Goal: Transaction & Acquisition: Purchase product/service

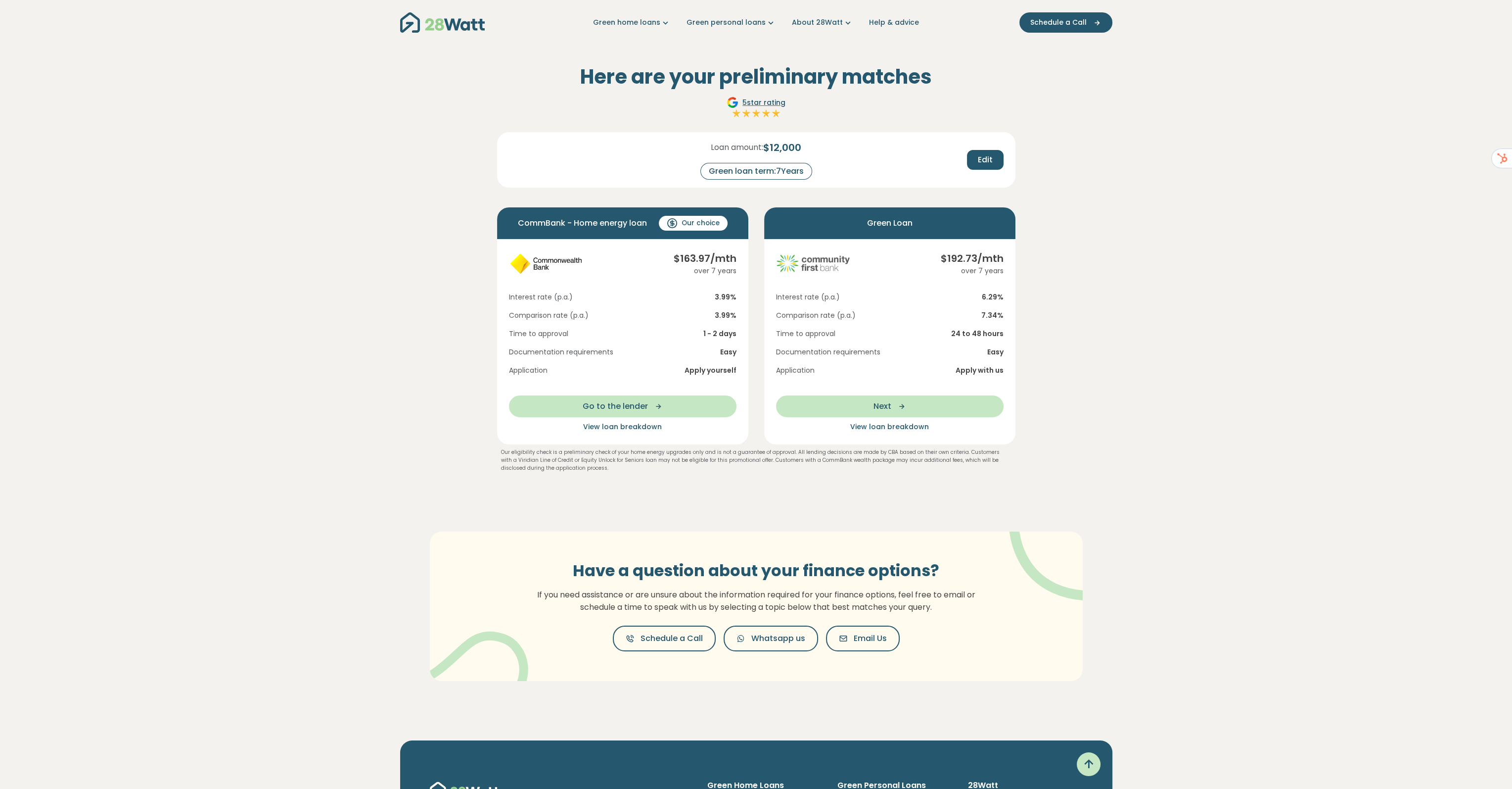
click at [880, 426] on span "View loan breakdown" at bounding box center [889, 426] width 78 height 10
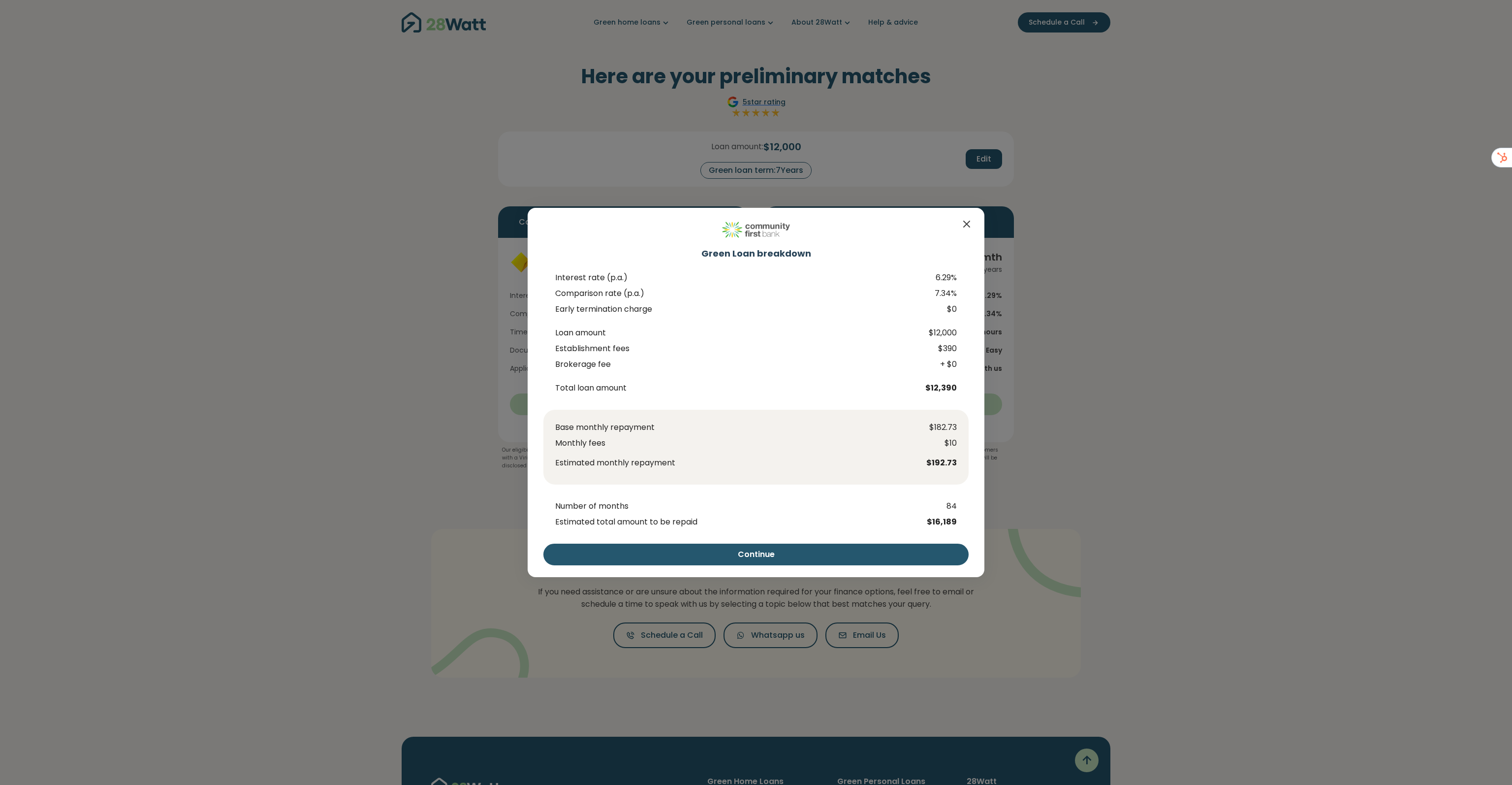
click at [1048, 370] on div "Green Loan breakdown Interest rate (p.a.) 6.29% Comparison rate (p.a.) 7.34% Ea…" at bounding box center [756, 392] width 1512 height 785
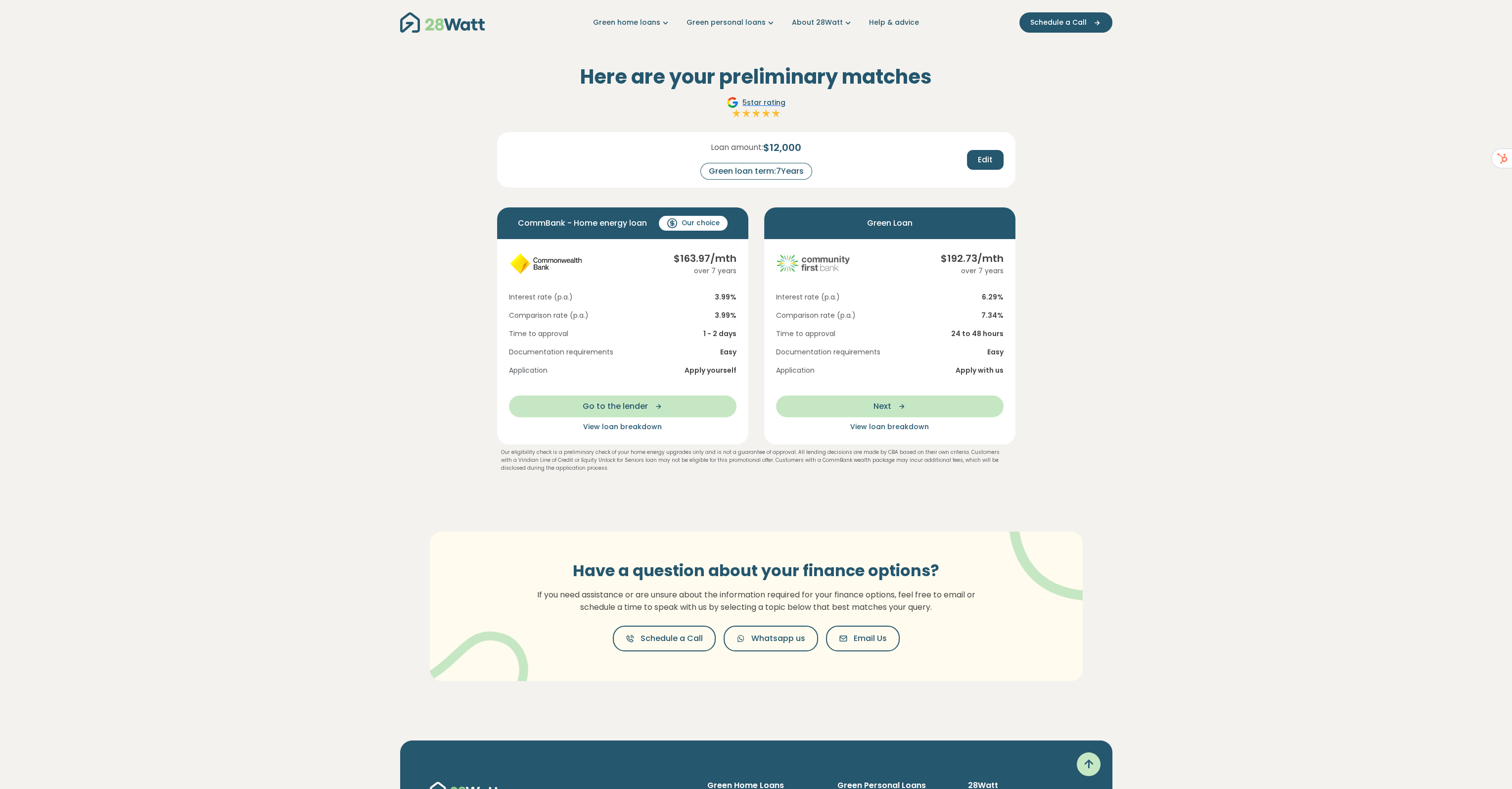
click at [621, 427] on span "View loan breakdown" at bounding box center [623, 426] width 78 height 10
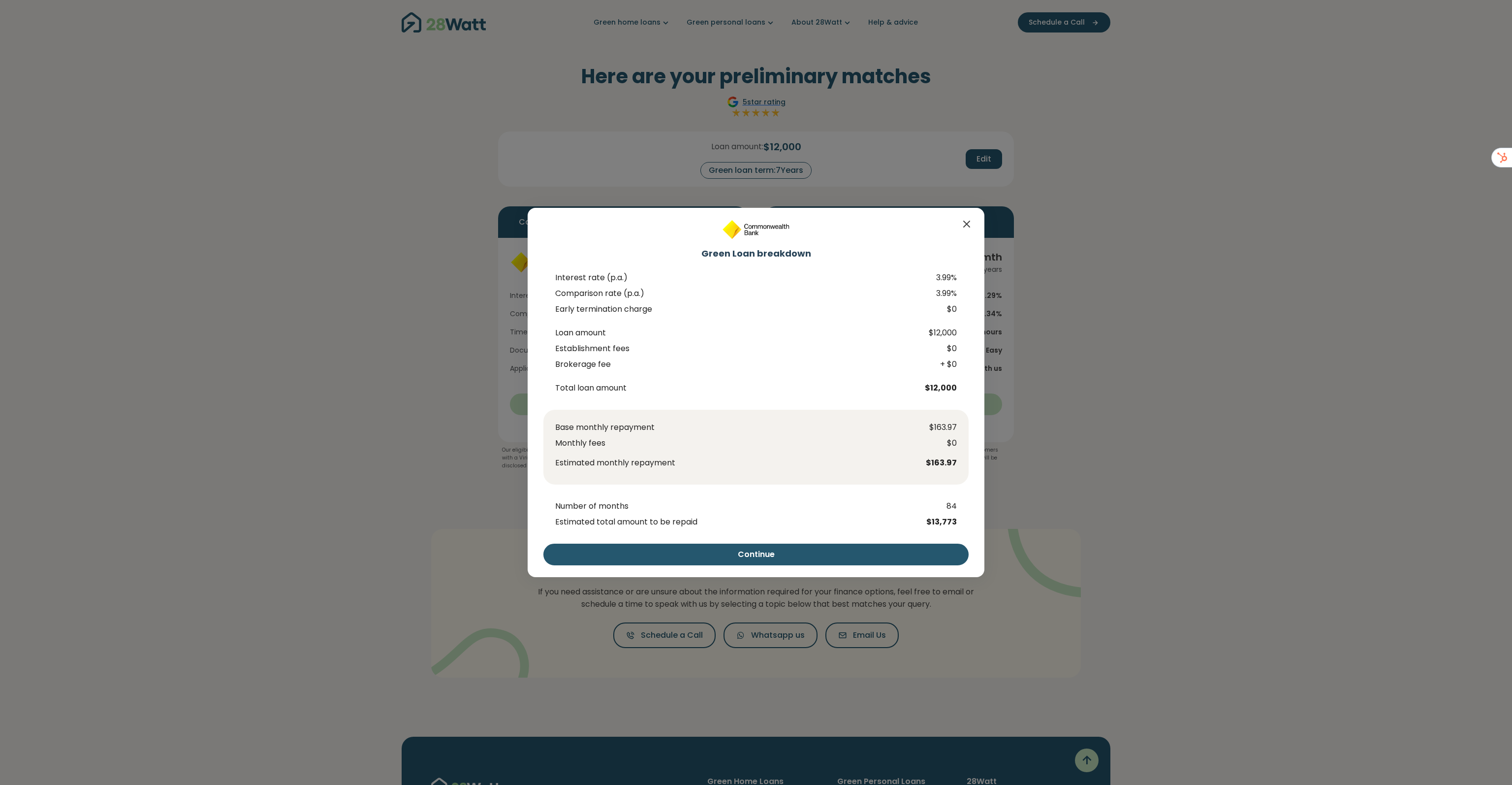
click at [1085, 383] on div "Green Loan breakdown Interest rate (p.a.) 3.99% Comparison rate (p.a.) 3.99% Ea…" at bounding box center [756, 392] width 1512 height 785
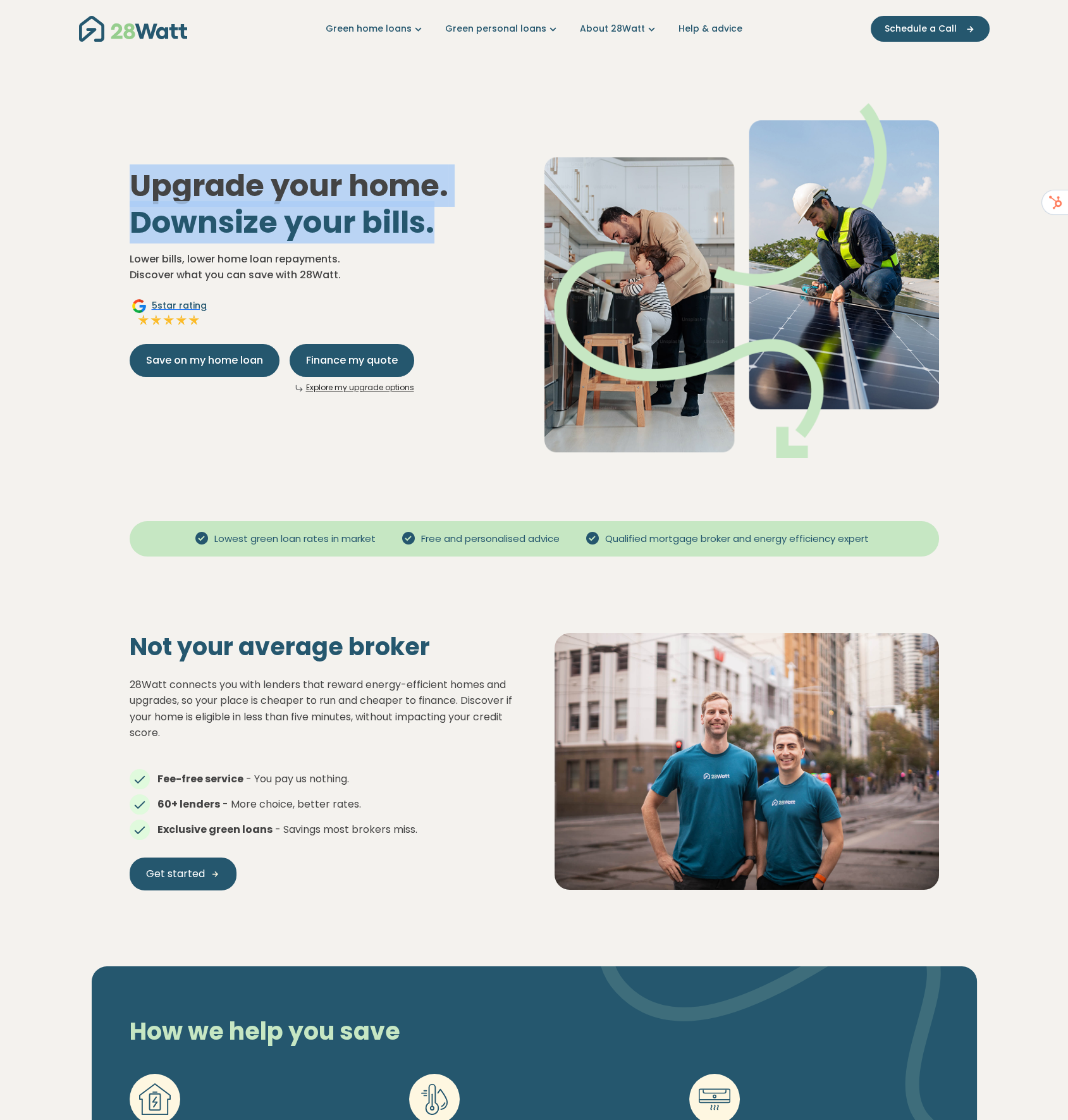
drag, startPoint x: 132, startPoint y: 184, endPoint x: 487, endPoint y: 222, distance: 357.0
click at [499, 222] on h1 "Upgrade your home. Downsize your bills." at bounding box center [327, 204] width 395 height 73
click at [385, 228] on span "Downsize your bills." at bounding box center [282, 222] width 305 height 43
drag, startPoint x: 133, startPoint y: 187, endPoint x: 346, endPoint y: 268, distance: 227.9
click at [346, 268] on div "Upgrade your home. Downsize your bills. Lower bills, lower home loan repayments…" at bounding box center [327, 280] width 415 height 225
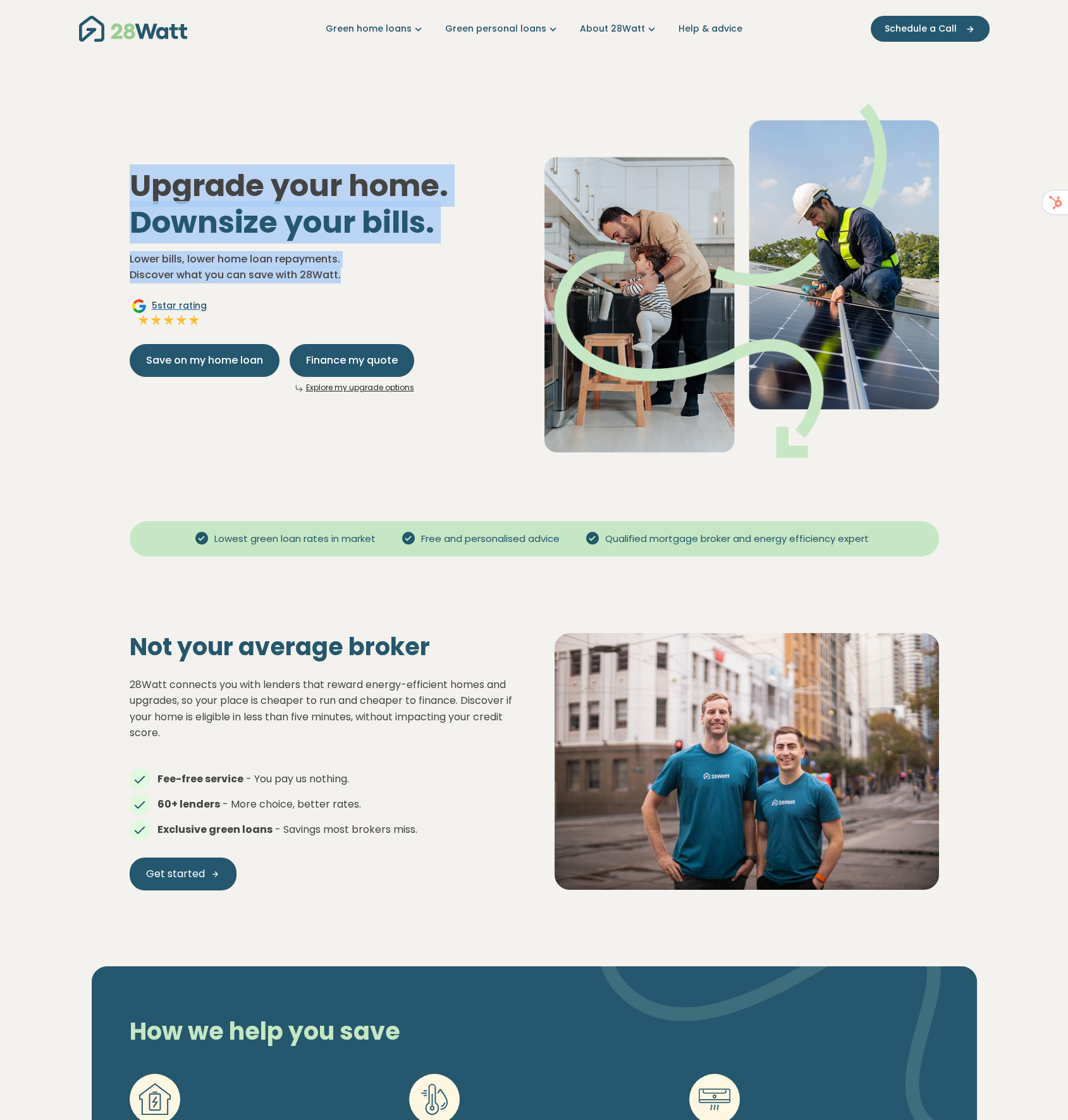
click at [233, 194] on h1 "Upgrade your home. Downsize your bills." at bounding box center [327, 204] width 395 height 73
click at [140, 174] on h1 "Upgrade your home. Downsize your bills." at bounding box center [327, 204] width 395 height 73
drag, startPoint x: 123, startPoint y: 178, endPoint x: 421, endPoint y: 221, distance: 301.1
click at [421, 221] on div "Upgrade your home. Downsize your bills. Lower bills, lower home loan repayments…" at bounding box center [327, 280] width 415 height 225
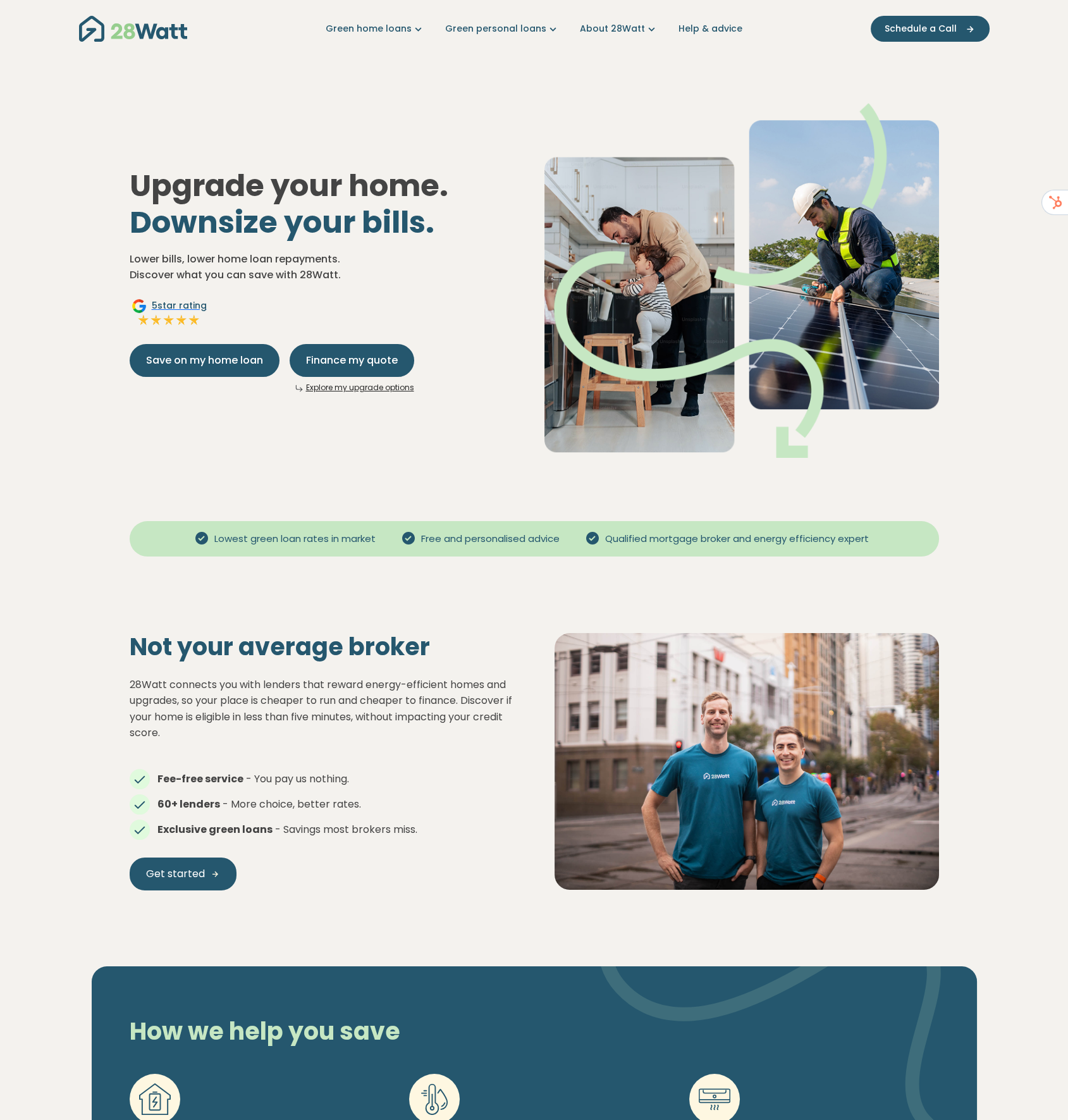
click at [435, 238] on span "Downsize your bills." at bounding box center [282, 222] width 305 height 43
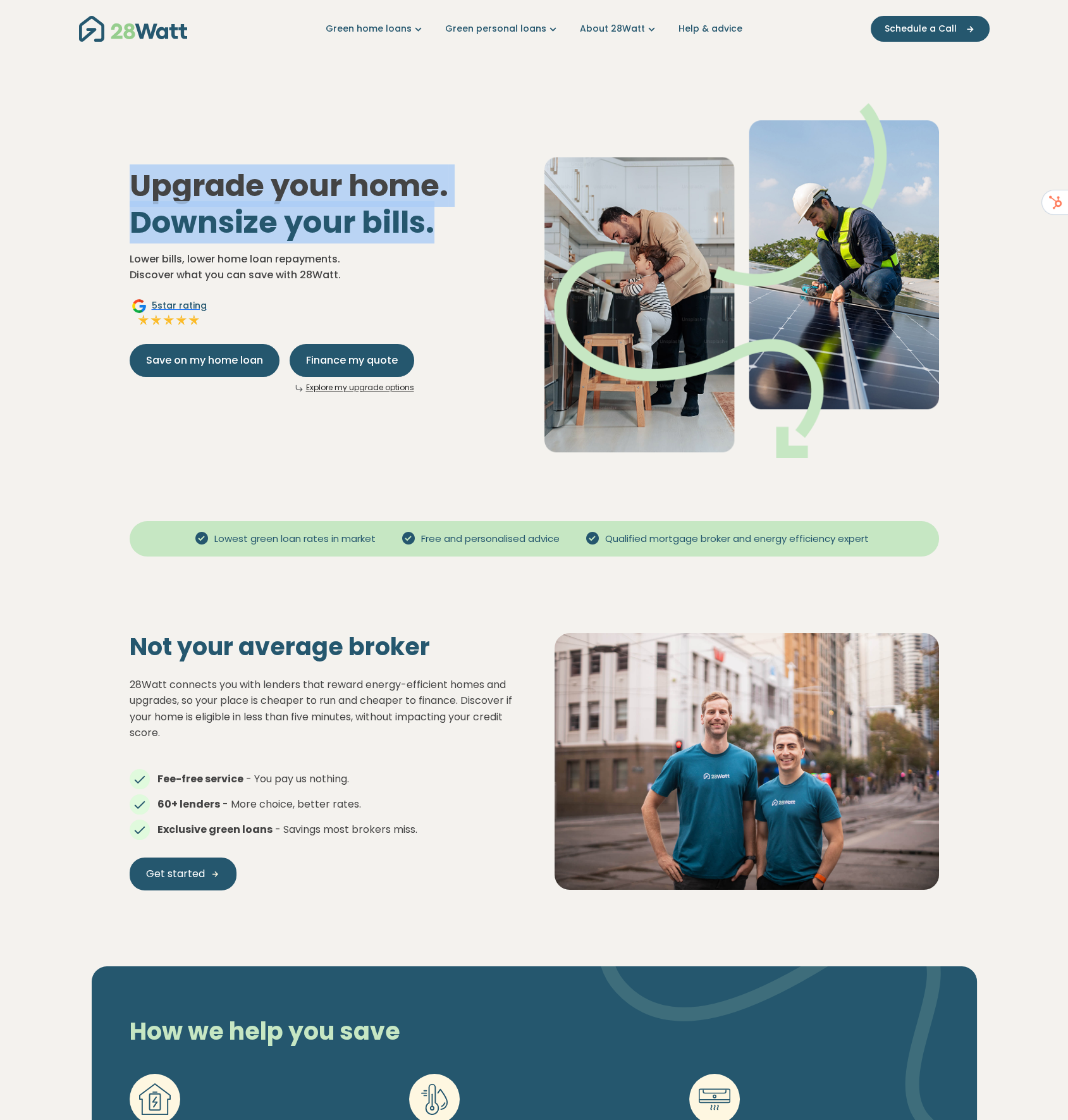
drag, startPoint x: 411, startPoint y: 228, endPoint x: 137, endPoint y: 184, distance: 277.5
click at [137, 184] on h1 "Upgrade your home. Downsize your bills." at bounding box center [327, 204] width 395 height 73
click at [287, 198] on h1 "Upgrade your home. Downsize your bills." at bounding box center [327, 204] width 395 height 73
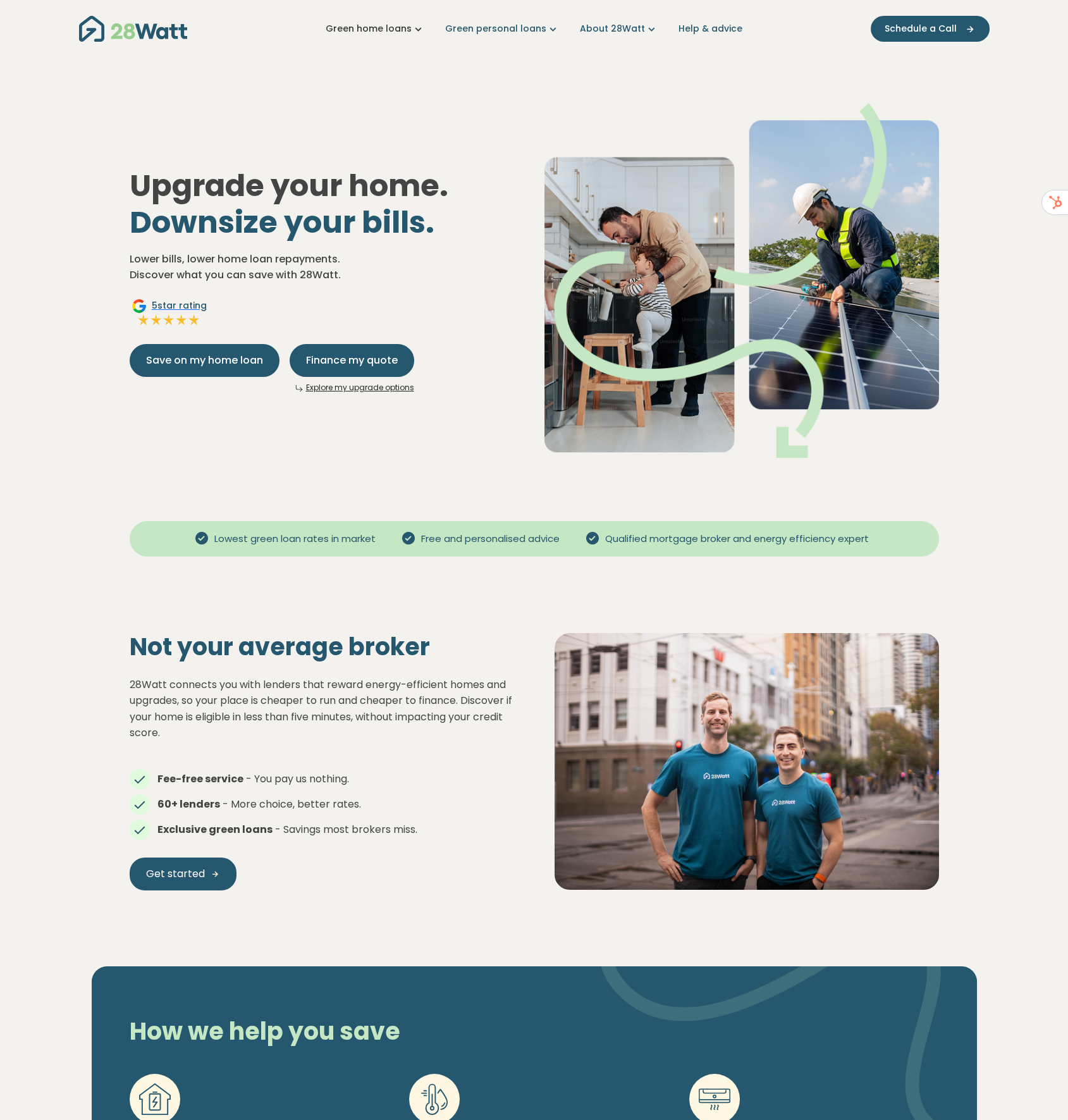
click at [421, 27] on icon "Main navigation" at bounding box center [418, 28] width 13 height 13
click at [519, 35] on link "Green personal loans" at bounding box center [502, 28] width 115 height 13
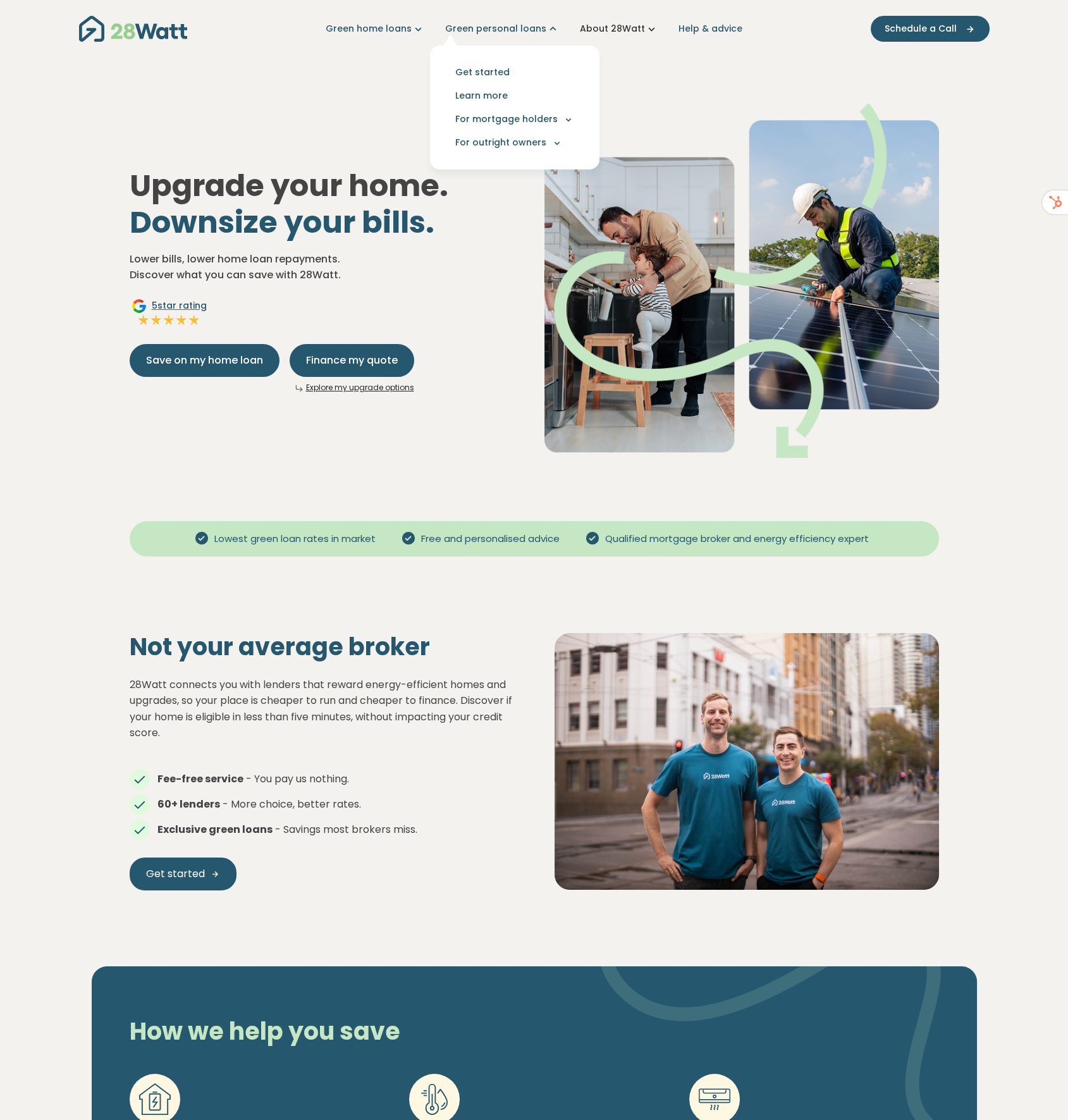
click at [639, 32] on link "About 28Watt" at bounding box center [619, 28] width 79 height 13
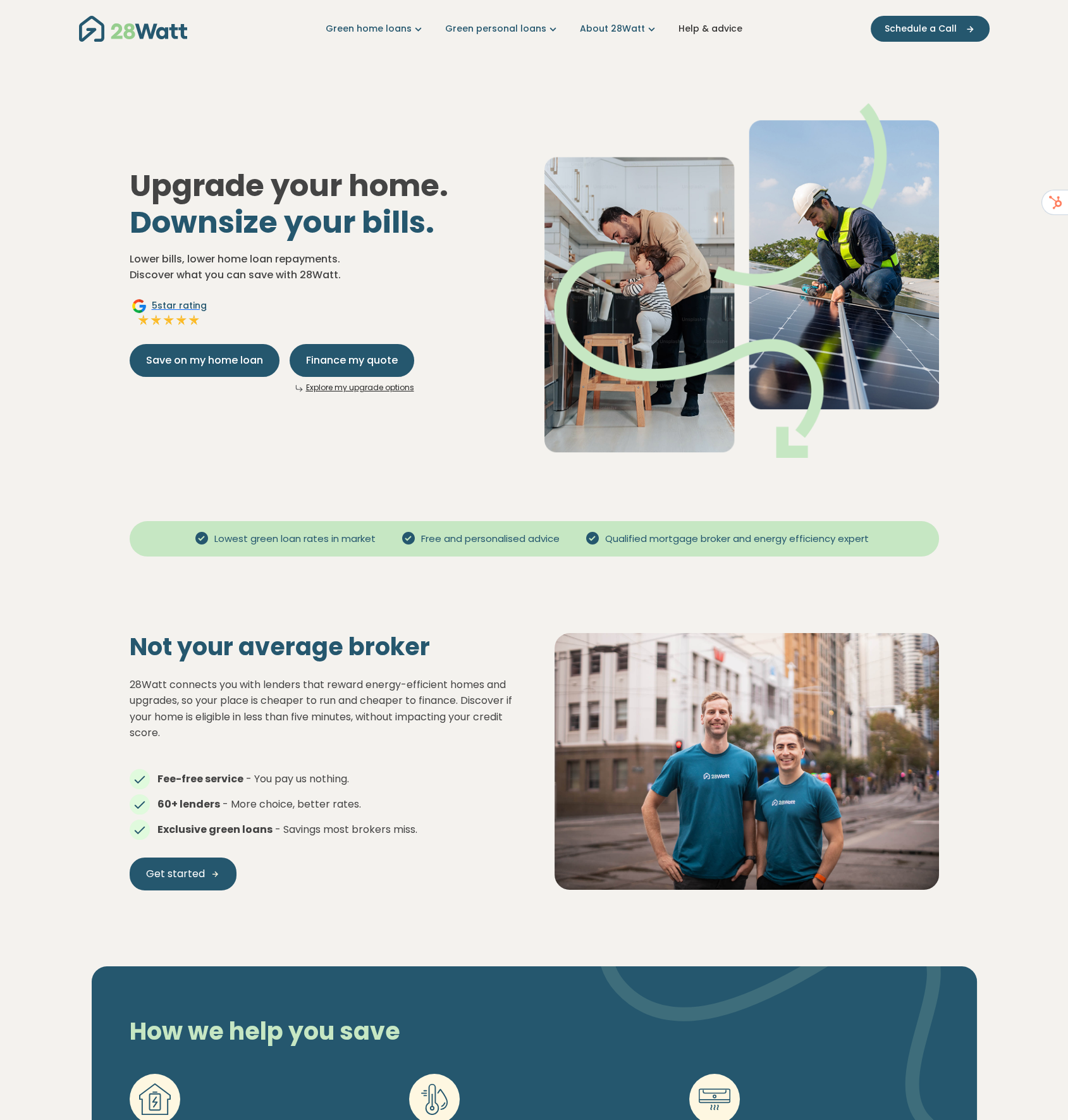
click at [710, 29] on link "Help & advice" at bounding box center [710, 28] width 63 height 13
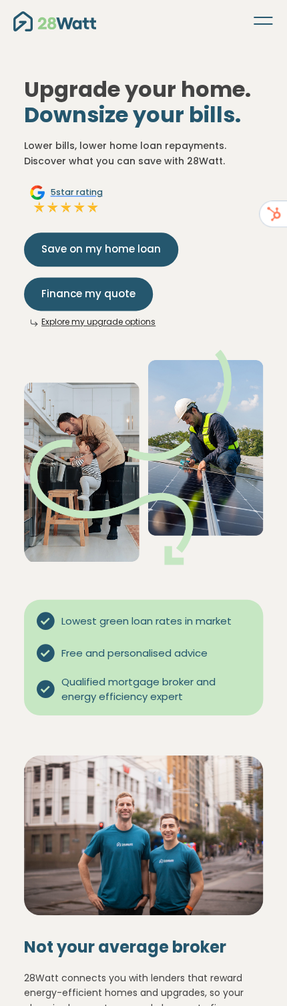
click at [96, 297] on span "Finance my quote" at bounding box center [88, 294] width 94 height 15
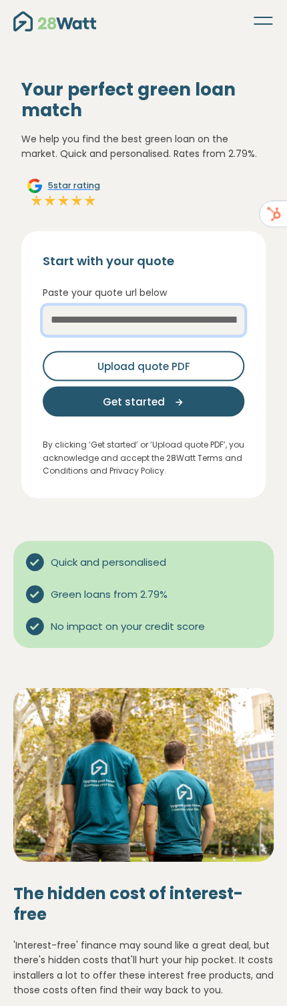
click at [108, 326] on input "text" at bounding box center [144, 319] width 202 height 29
type input "***"
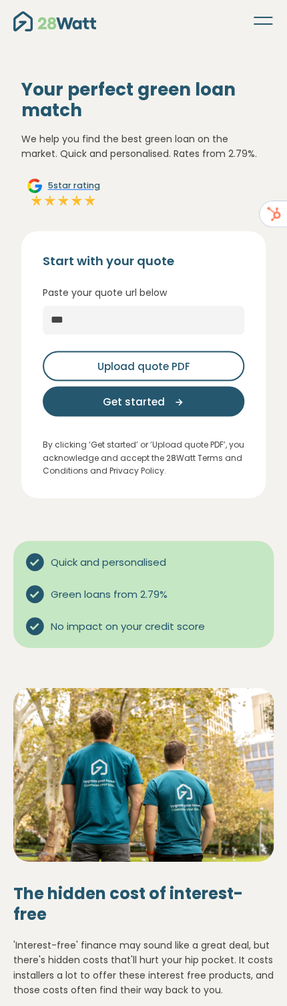
click at [170, 401] on icon "button" at bounding box center [175, 401] width 20 height 12
select select "***"
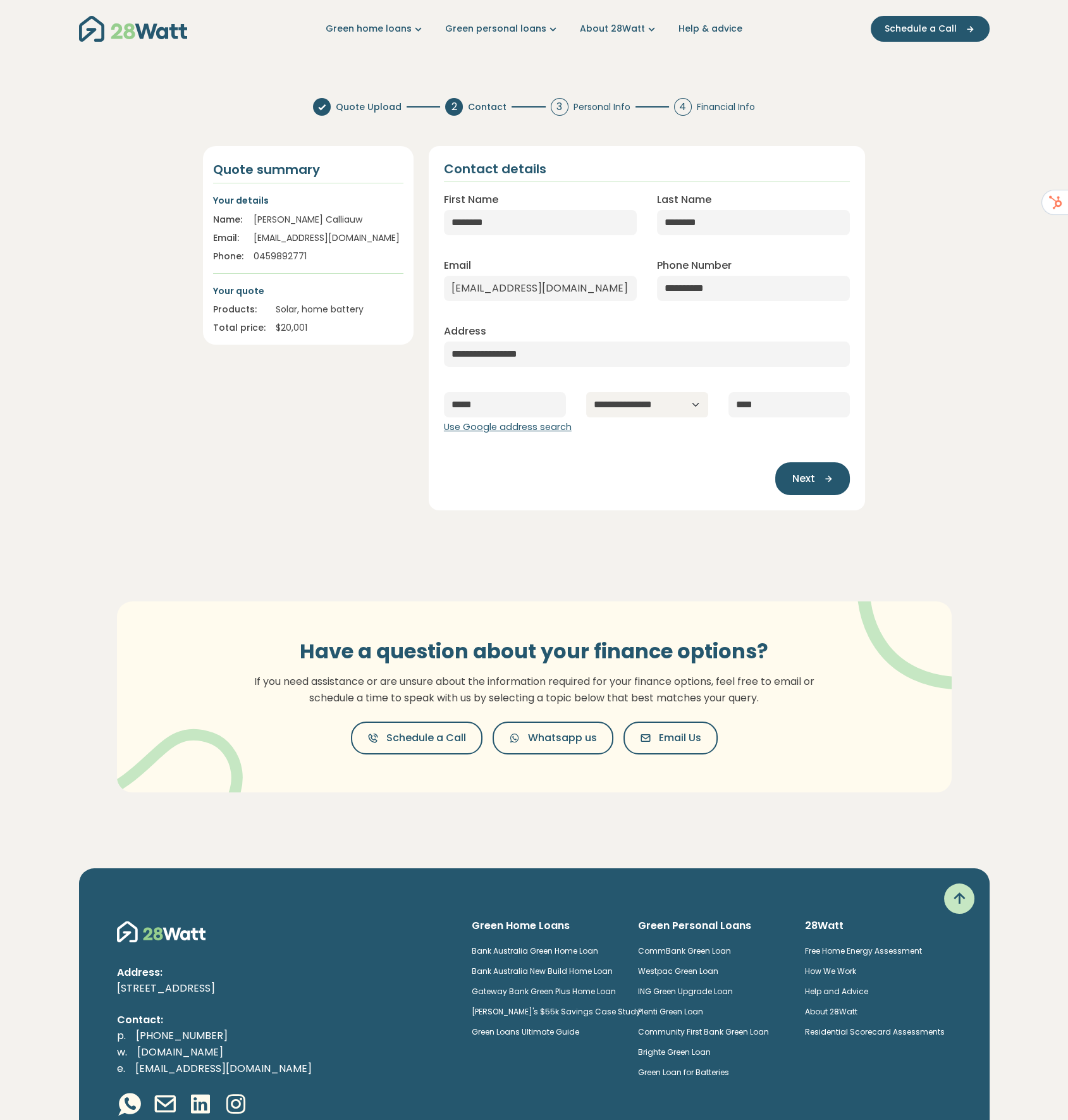
click at [148, 31] on img "Main navigation" at bounding box center [134, 28] width 108 height 26
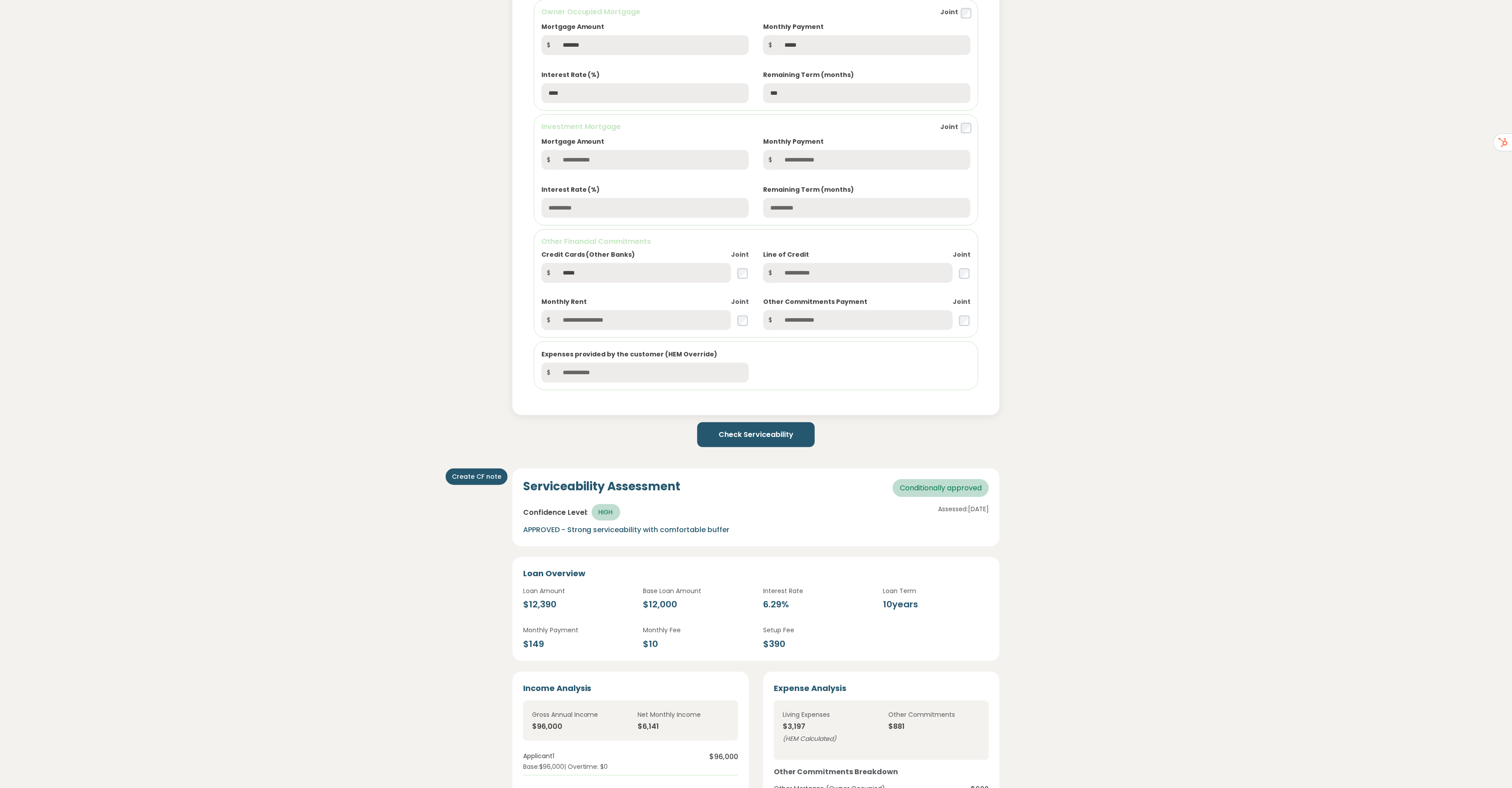
scroll to position [741, 0]
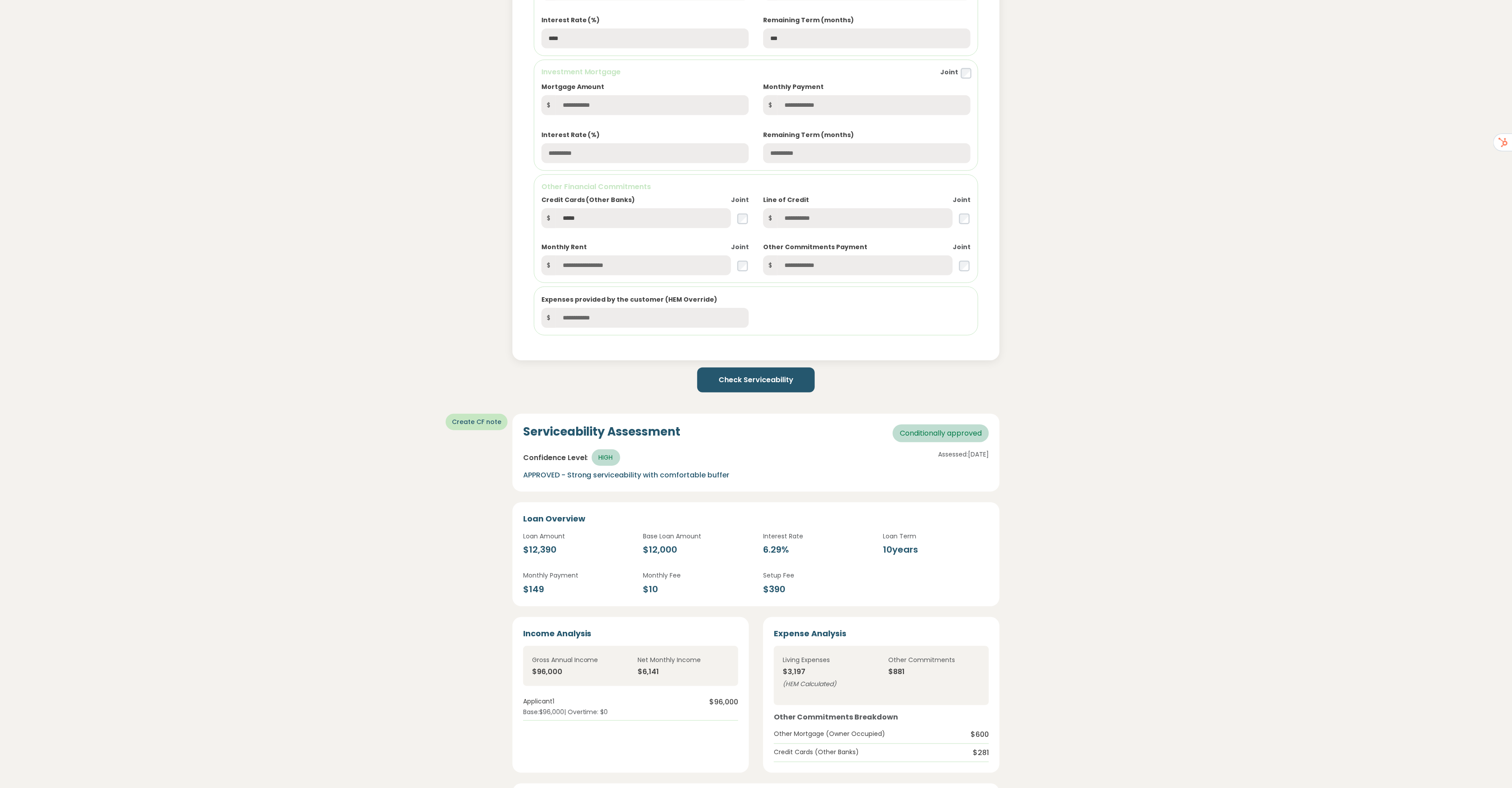
click at [454, 419] on button "Create CF note" at bounding box center [476, 422] width 62 height 17
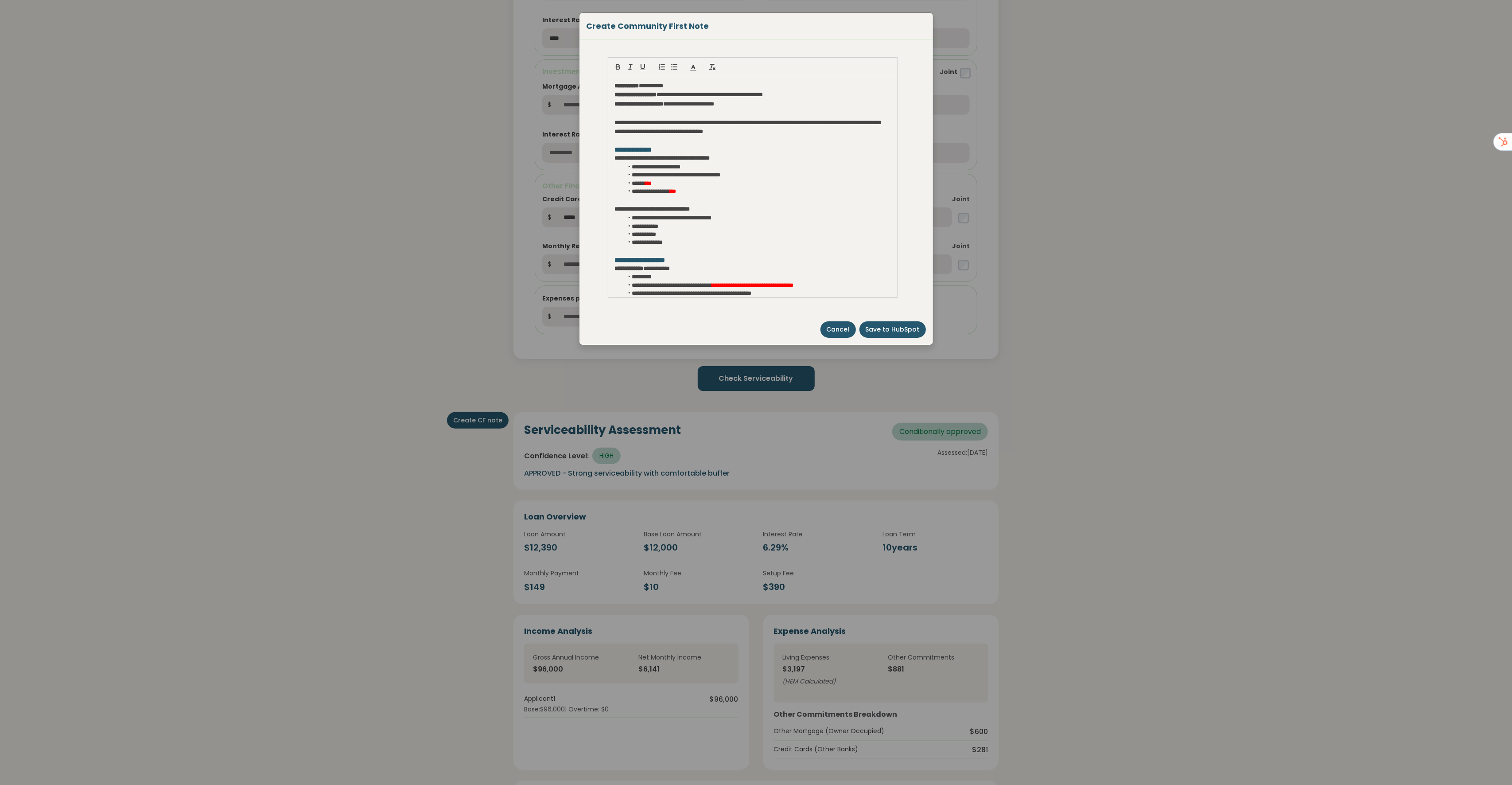
click at [838, 329] on span "Cancel" at bounding box center [838, 330] width 23 height 9
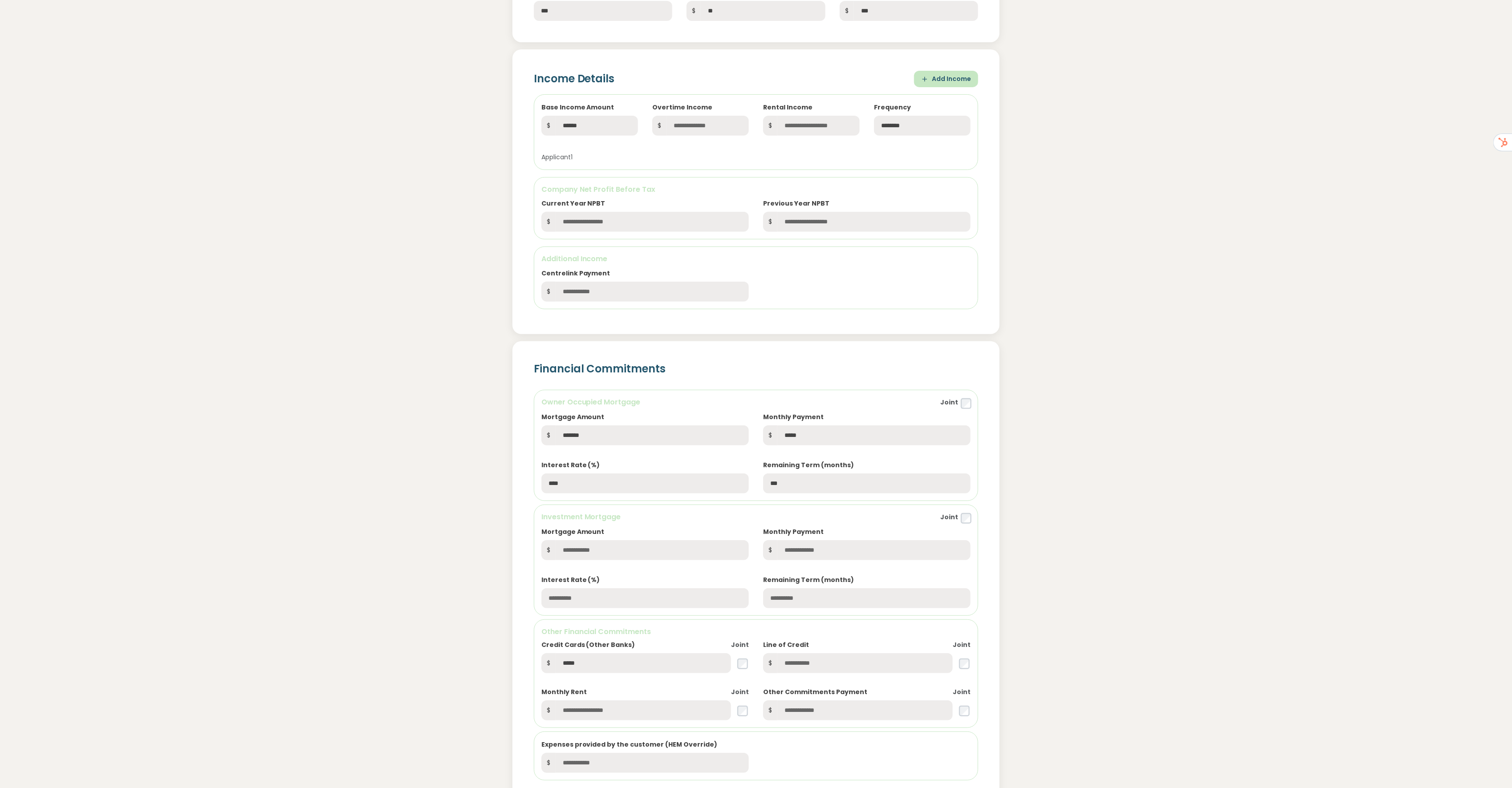
scroll to position [0, 0]
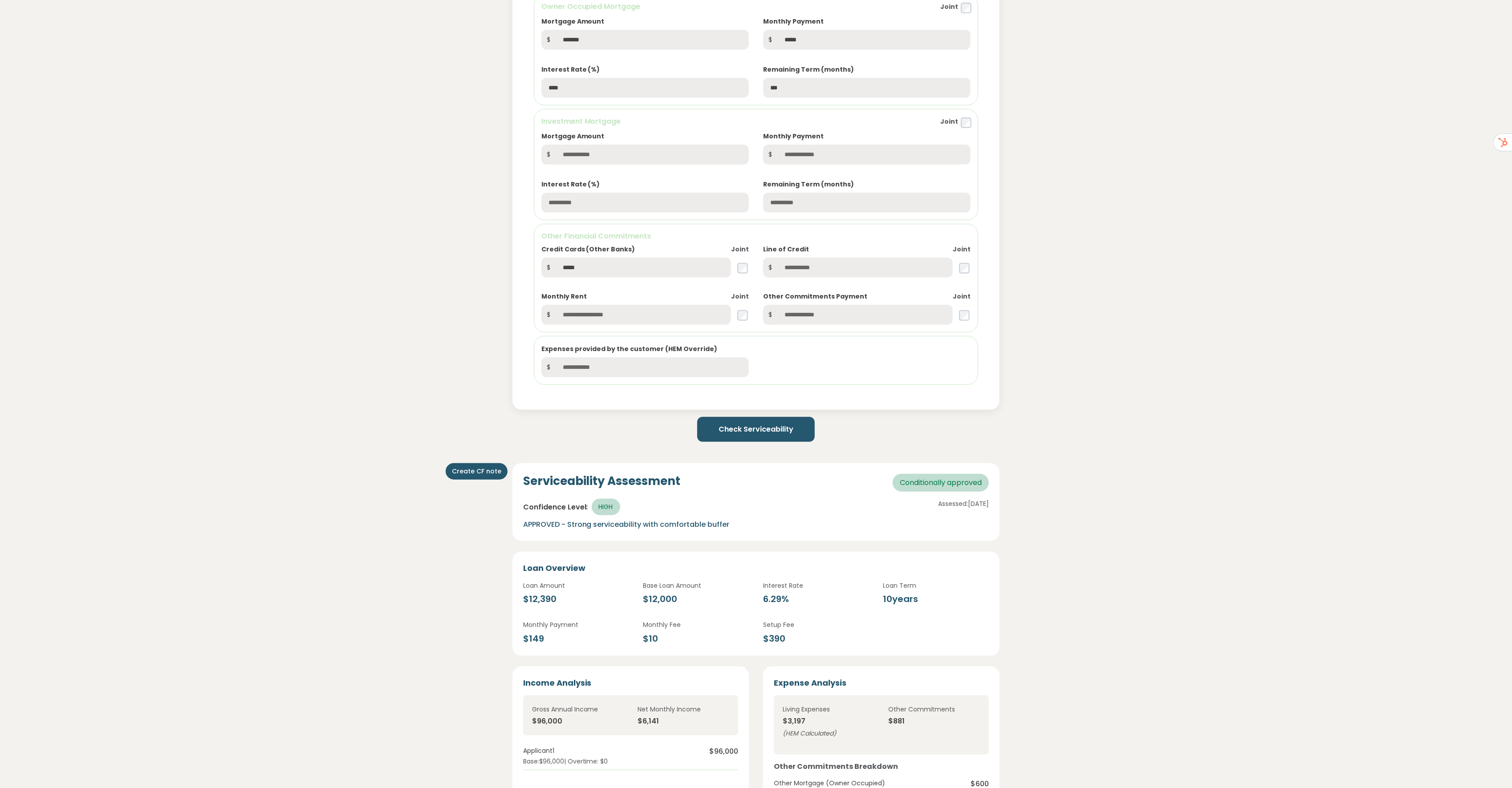
click at [742, 427] on button "Check Serviceability" at bounding box center [756, 429] width 117 height 25
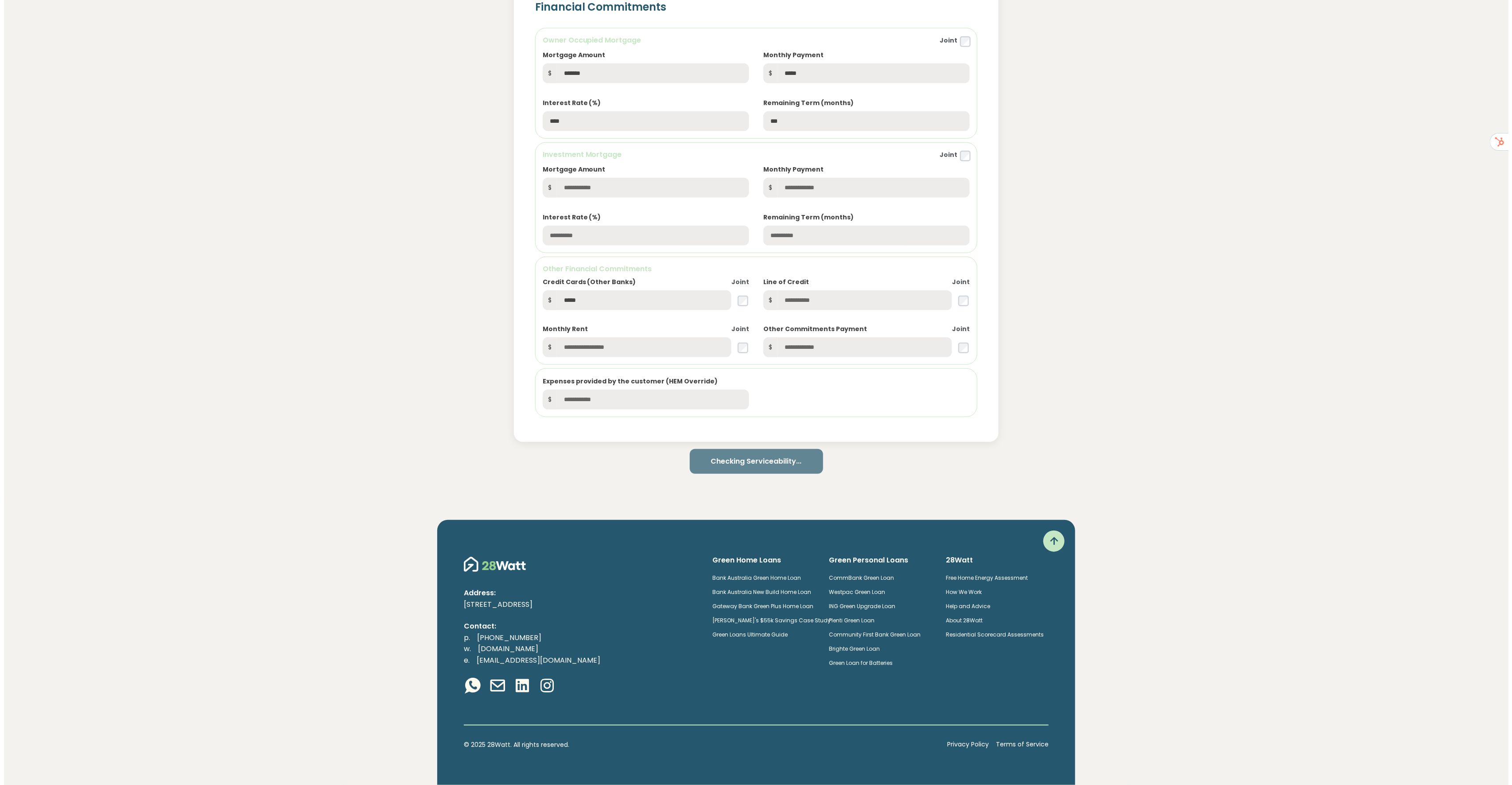
scroll to position [689, 0]
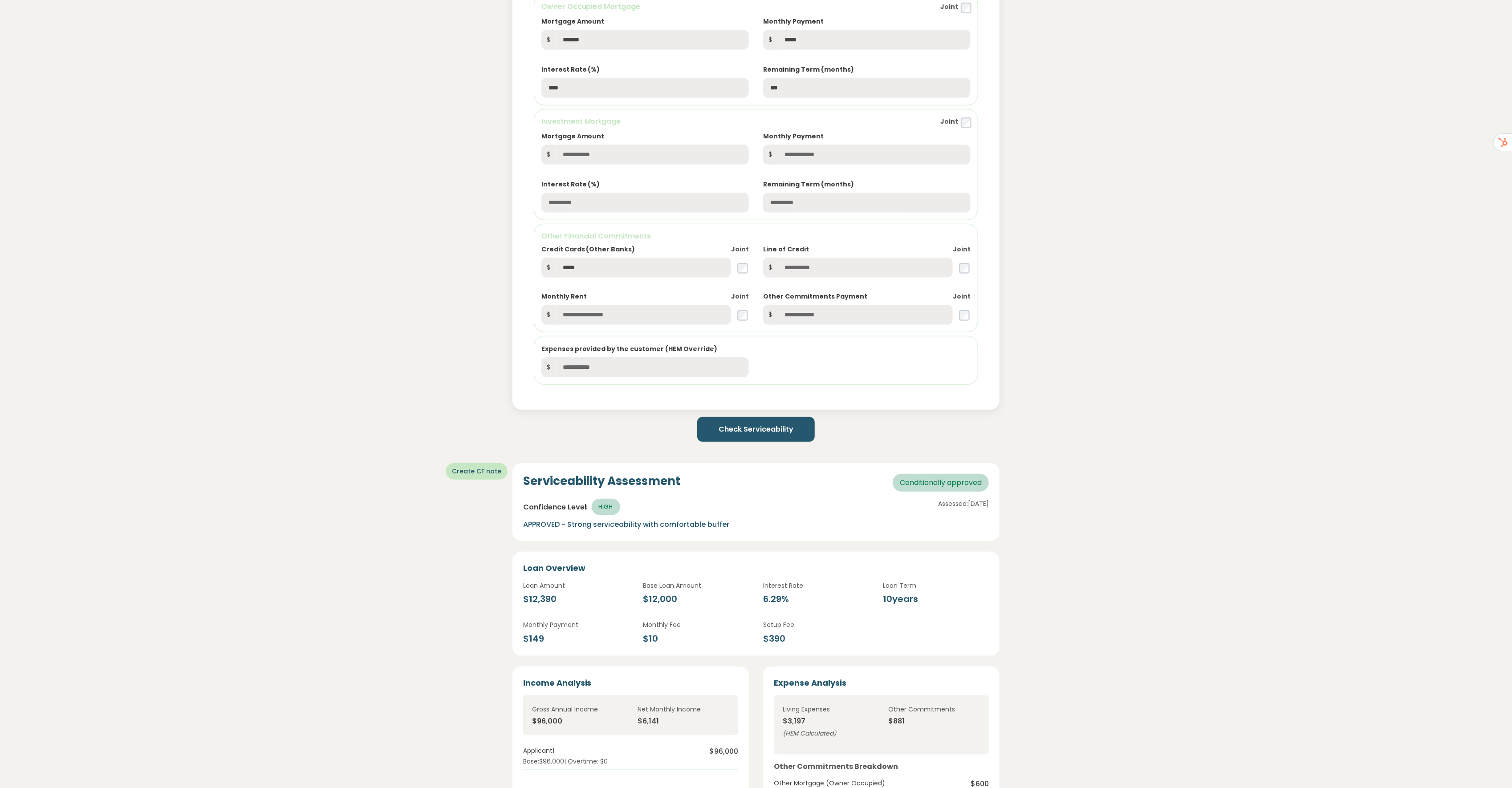
click at [502, 468] on button "Create CF note" at bounding box center [476, 471] width 62 height 17
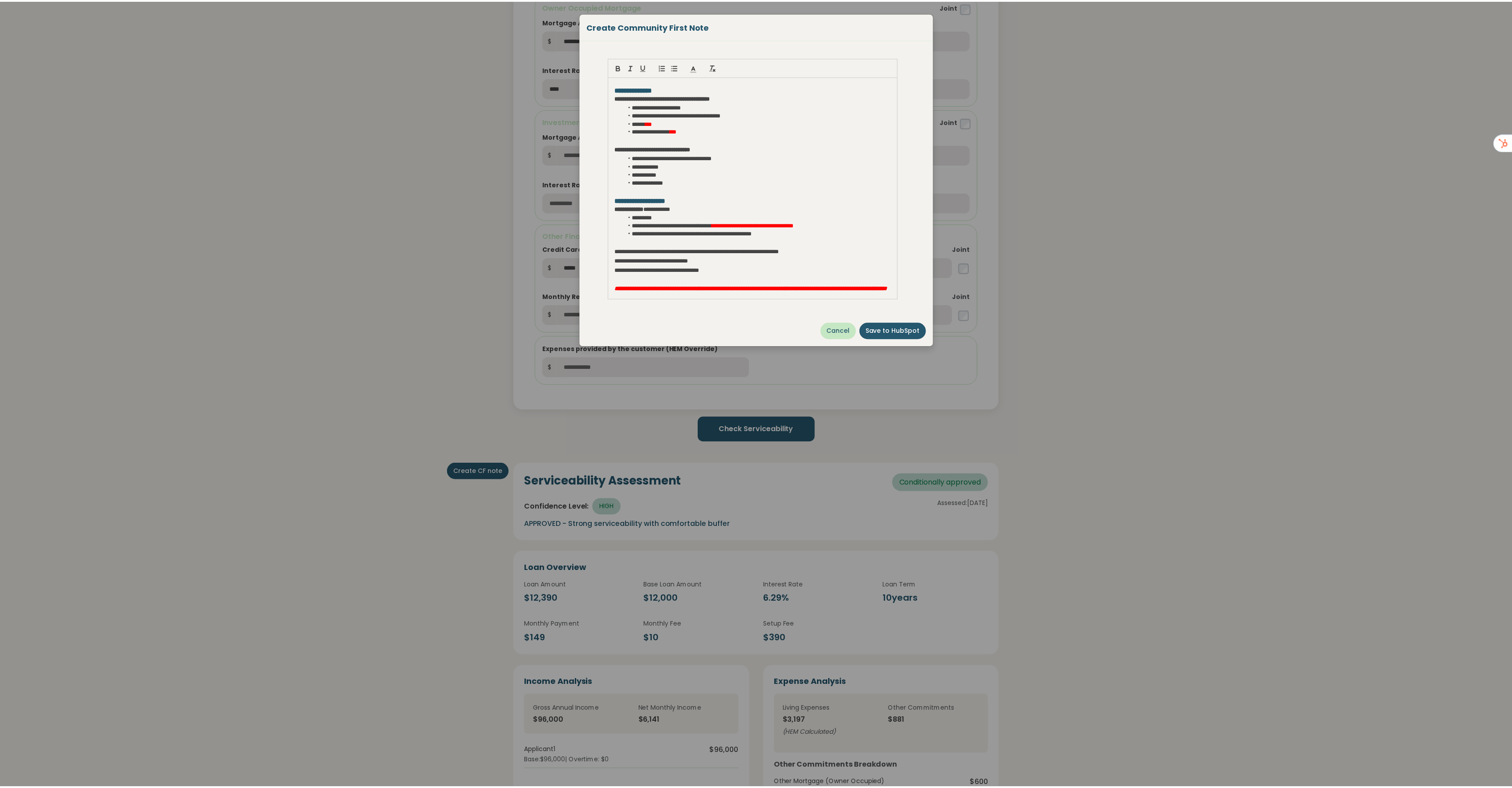
scroll to position [71, 0]
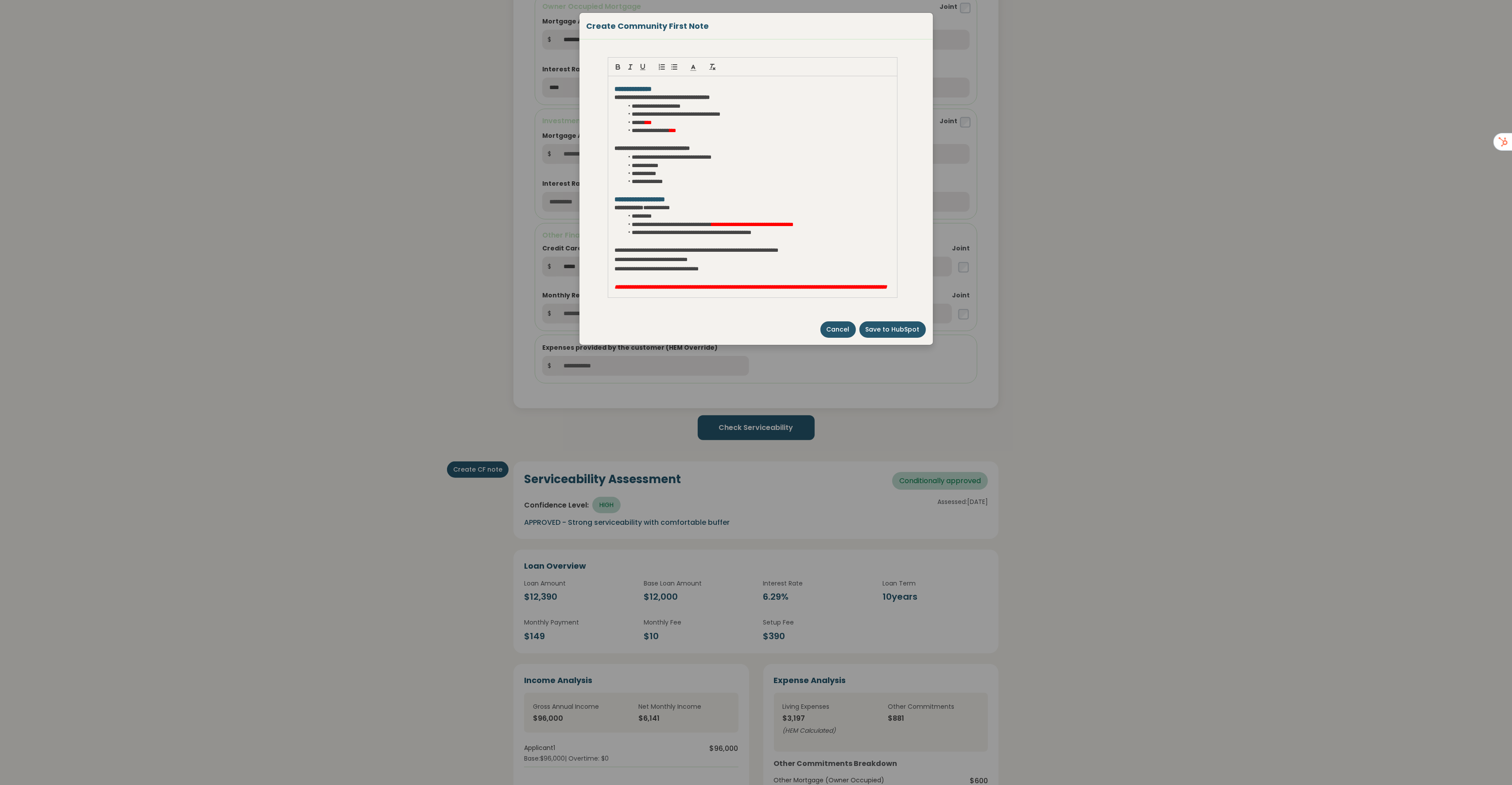
click at [848, 329] on span "Cancel" at bounding box center [838, 330] width 23 height 9
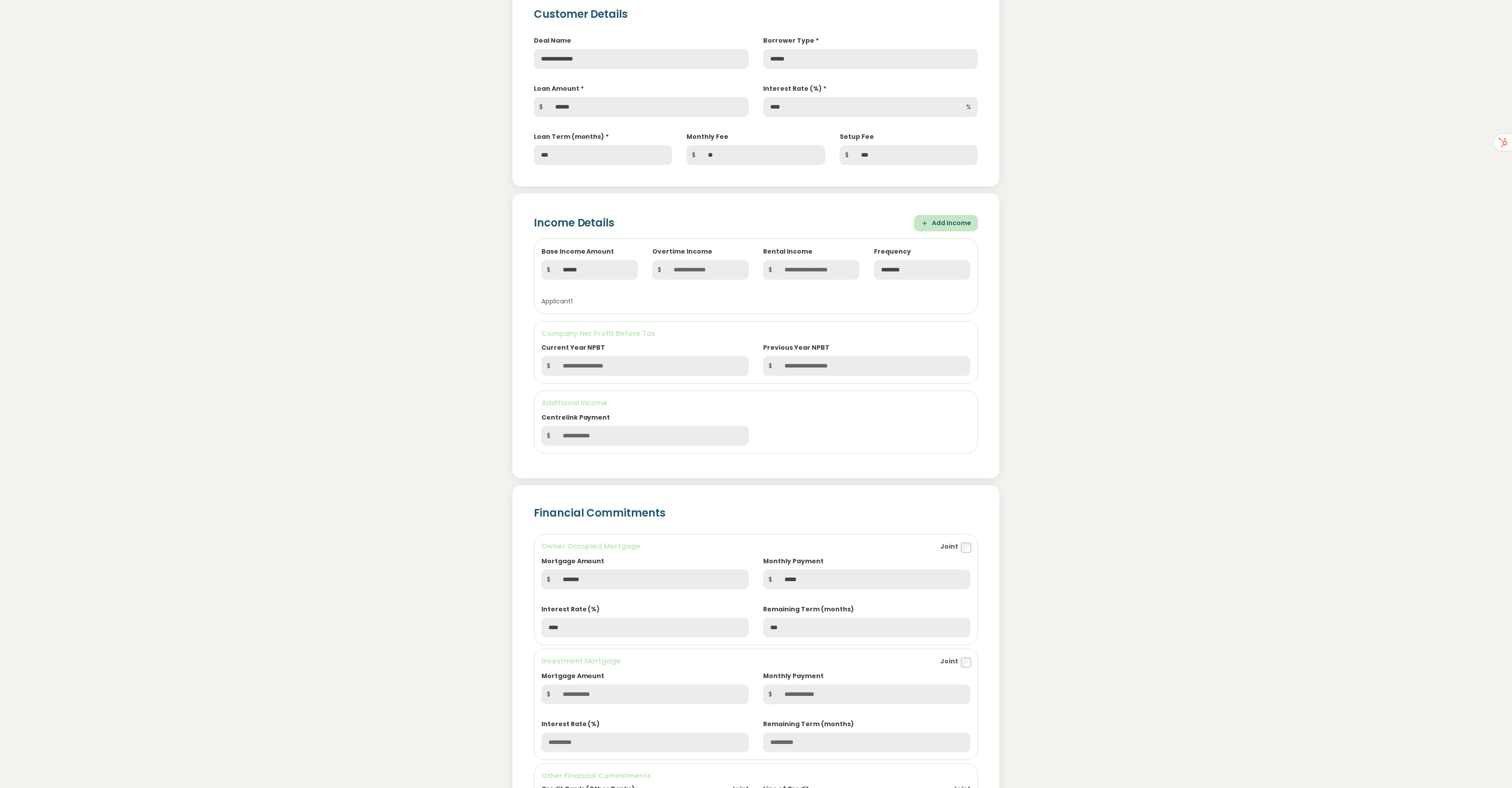
scroll to position [0, 0]
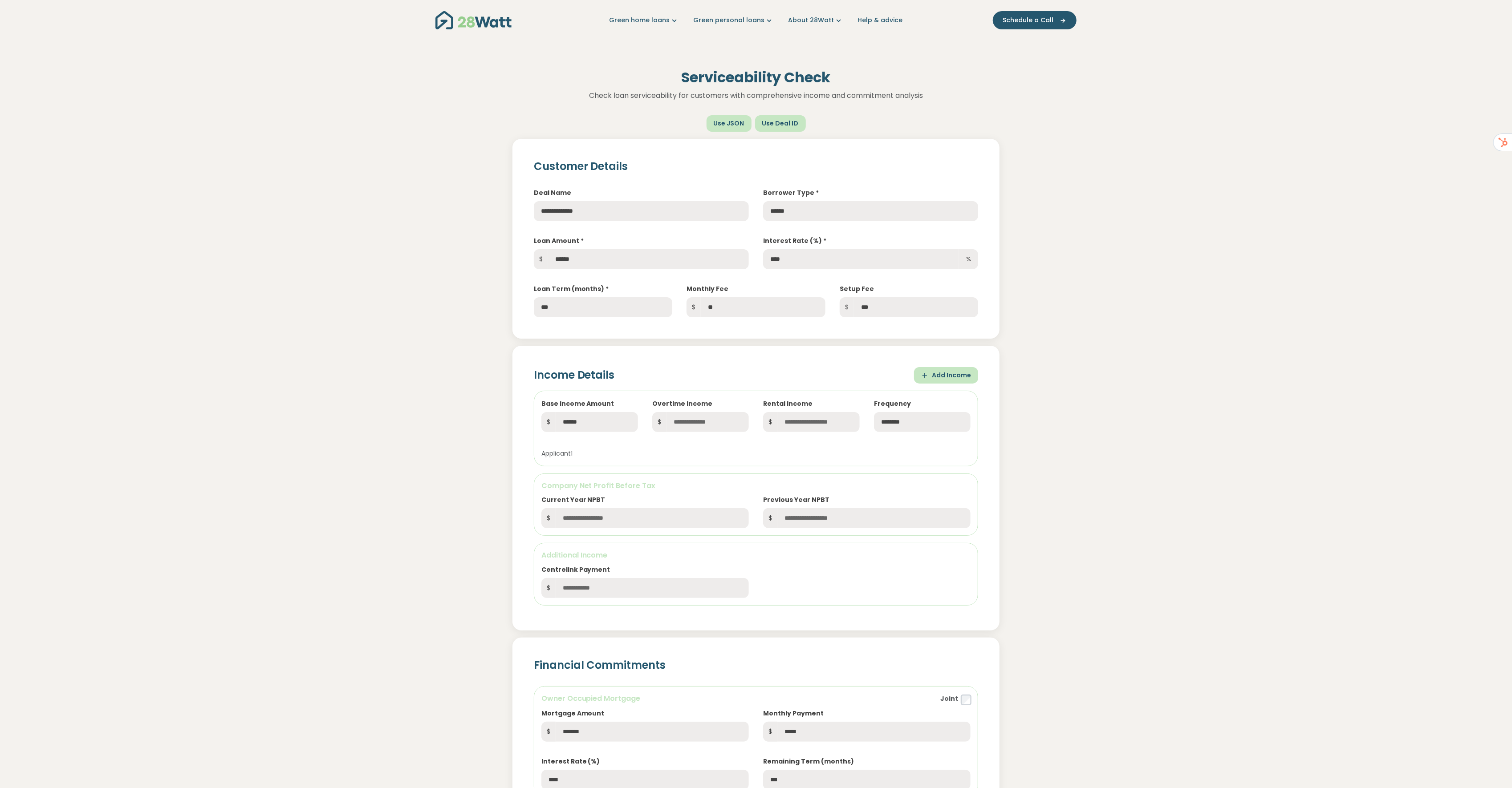
click at [924, 69] on h1 "Serviceability Check" at bounding box center [756, 77] width 588 height 17
